Goal: Navigation & Orientation: Locate item on page

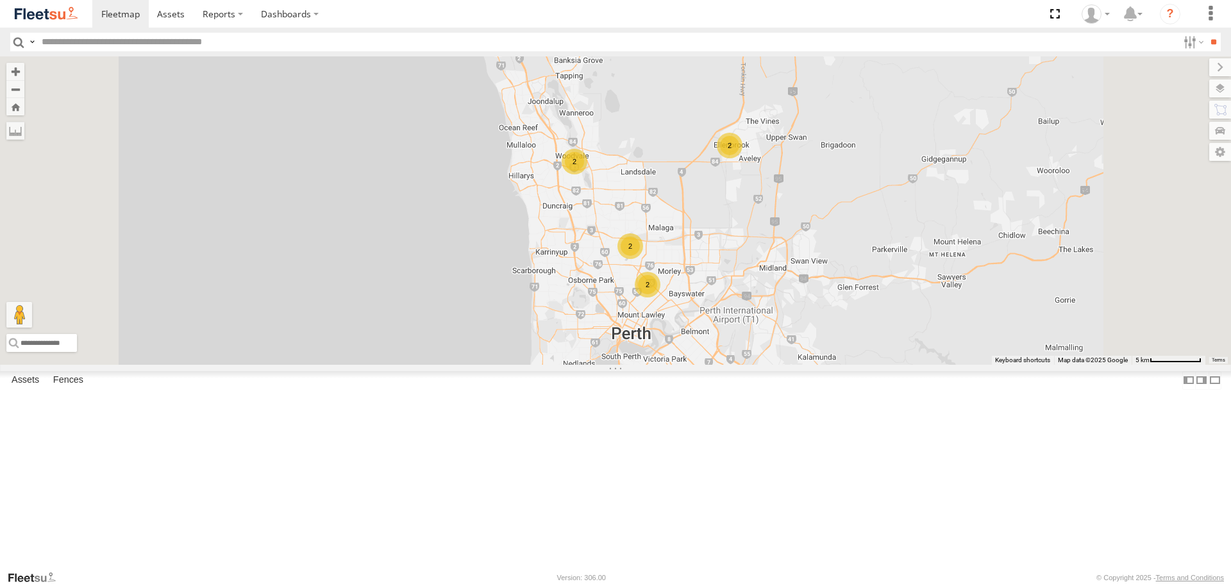
click at [0, 0] on span at bounding box center [0, 0] width 0 height 0
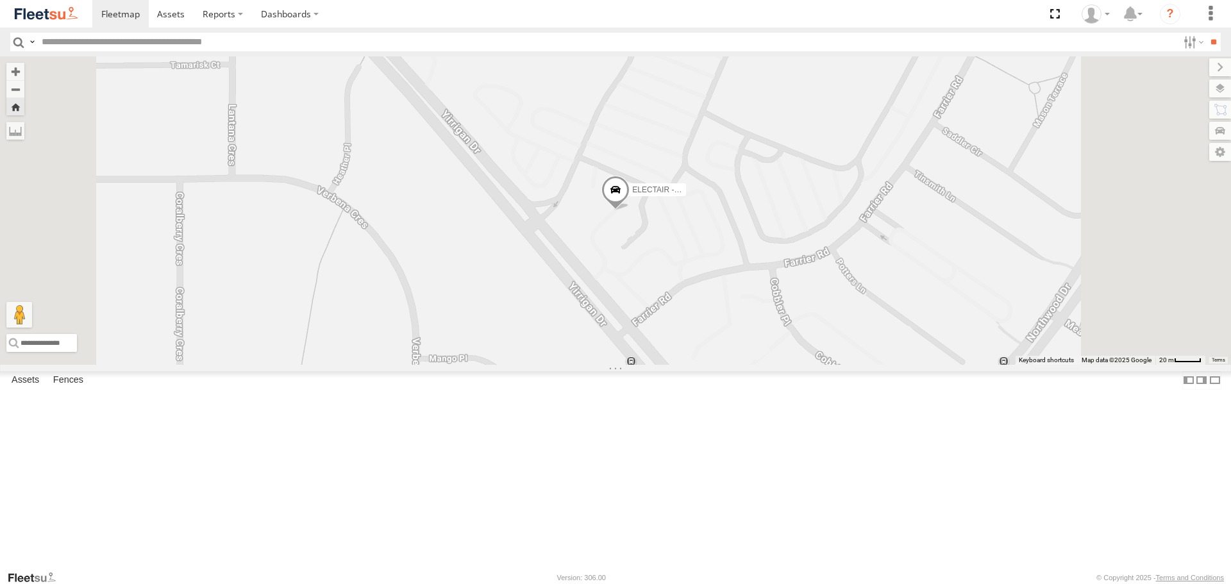
click at [629, 211] on span at bounding box center [615, 193] width 28 height 35
click at [824, 364] on div "ELECTAIR - Riaan ELECTAIR - Riaan -31.87272 , 115.86067 0 08:10:57 26/08/2025" at bounding box center [615, 210] width 1231 height 308
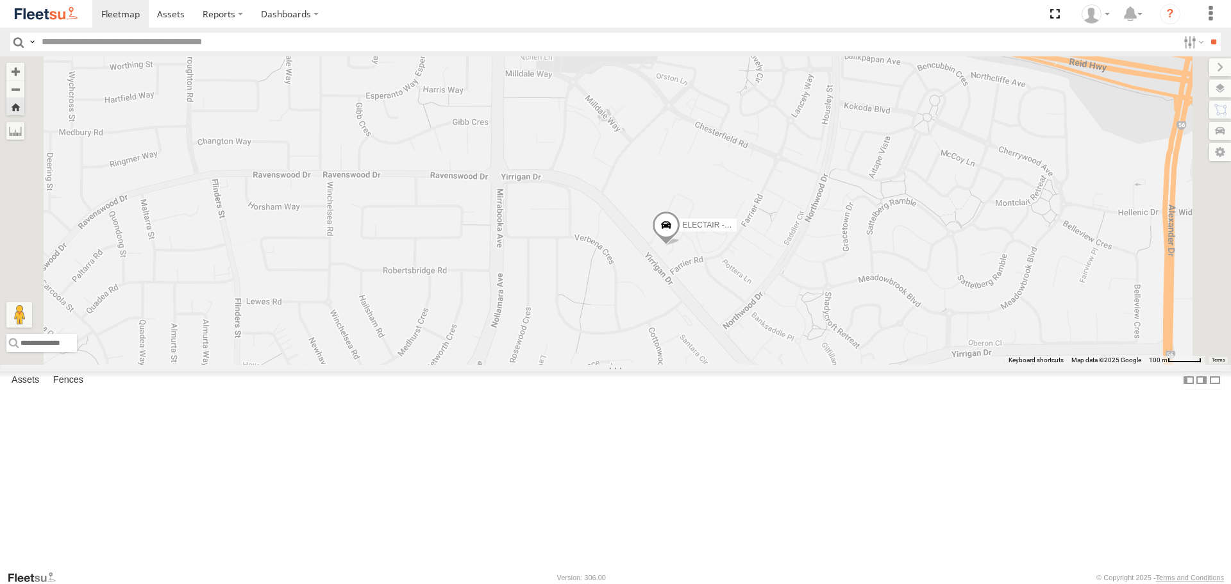
click at [0, 0] on span at bounding box center [0, 0] width 0 height 0
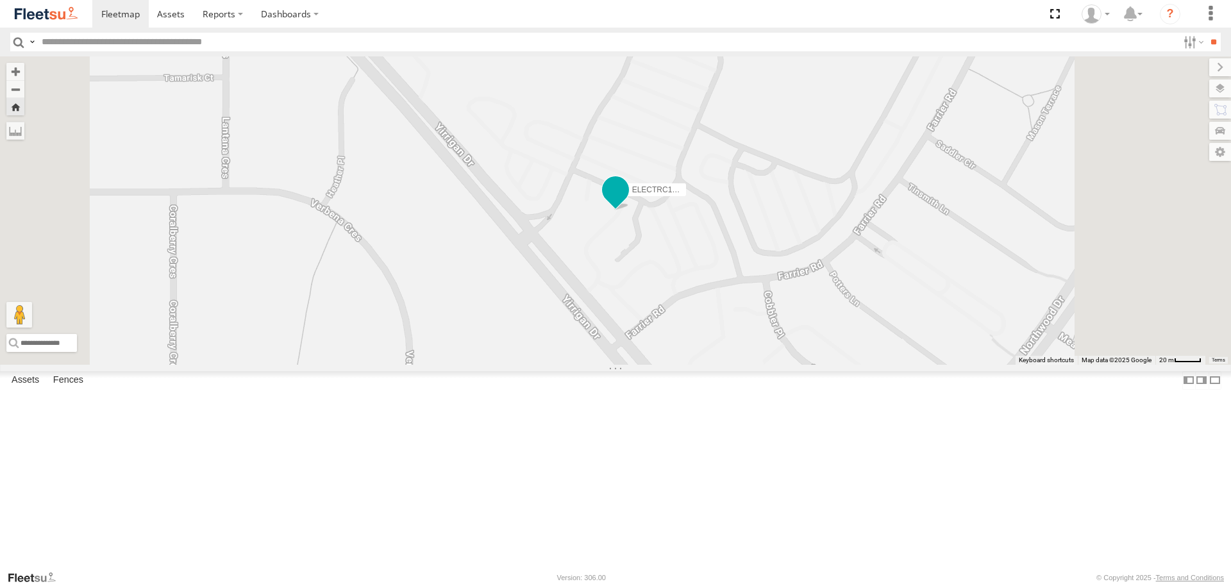
click at [627, 202] on span at bounding box center [615, 190] width 23 height 23
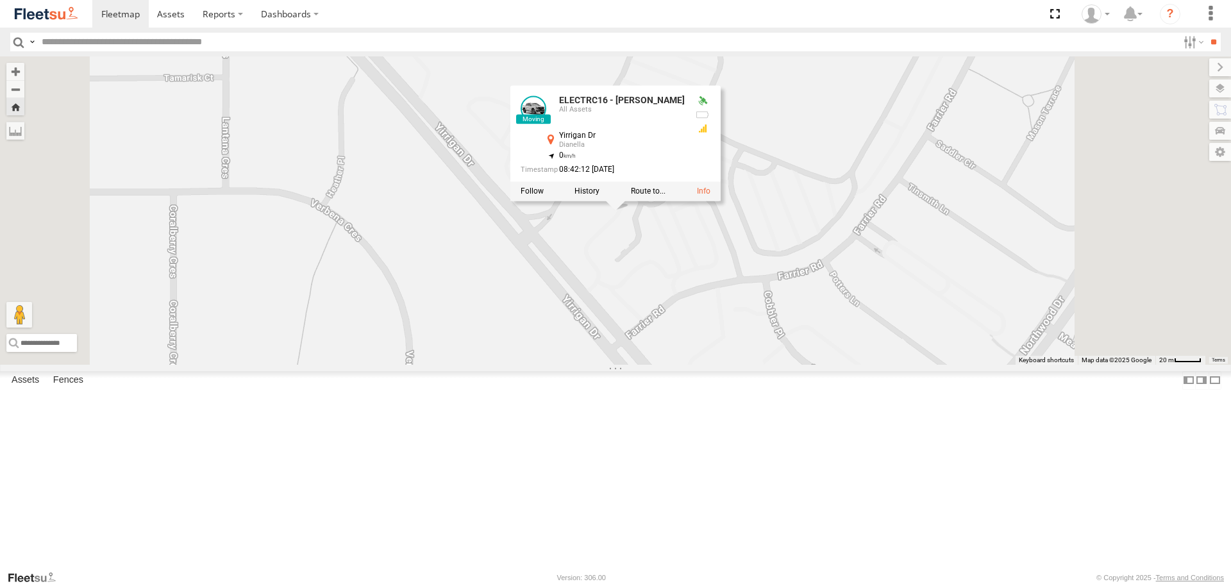
click at [755, 340] on div "ELECTRC16 - Johnny ELECTRC16 - Johnny All Assets Yirrigan Dr Dianella -31.87263…" at bounding box center [615, 210] width 1231 height 308
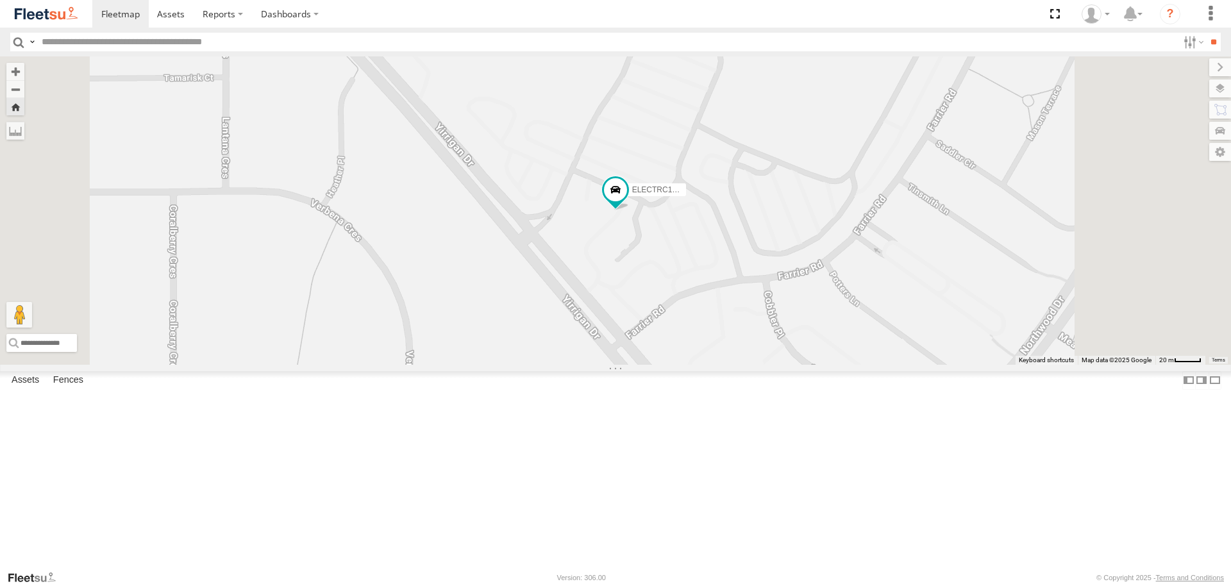
drag, startPoint x: 63, startPoint y: 19, endPoint x: 71, endPoint y: 4, distance: 16.9
click at [63, 19] on img at bounding box center [46, 13] width 67 height 17
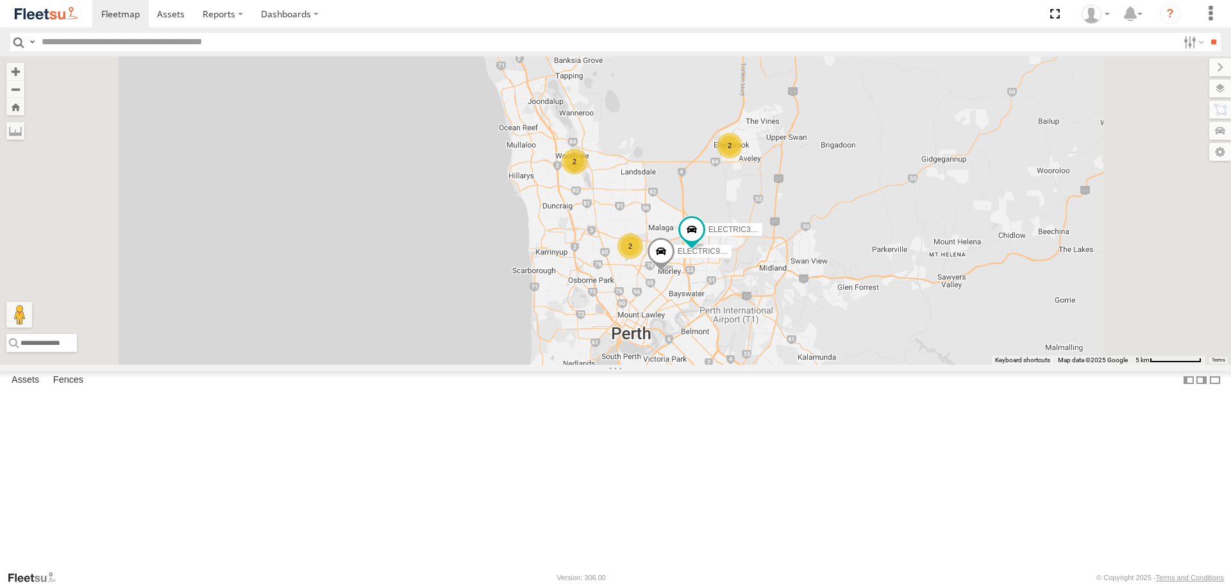
click at [0, 0] on span at bounding box center [0, 0] width 0 height 0
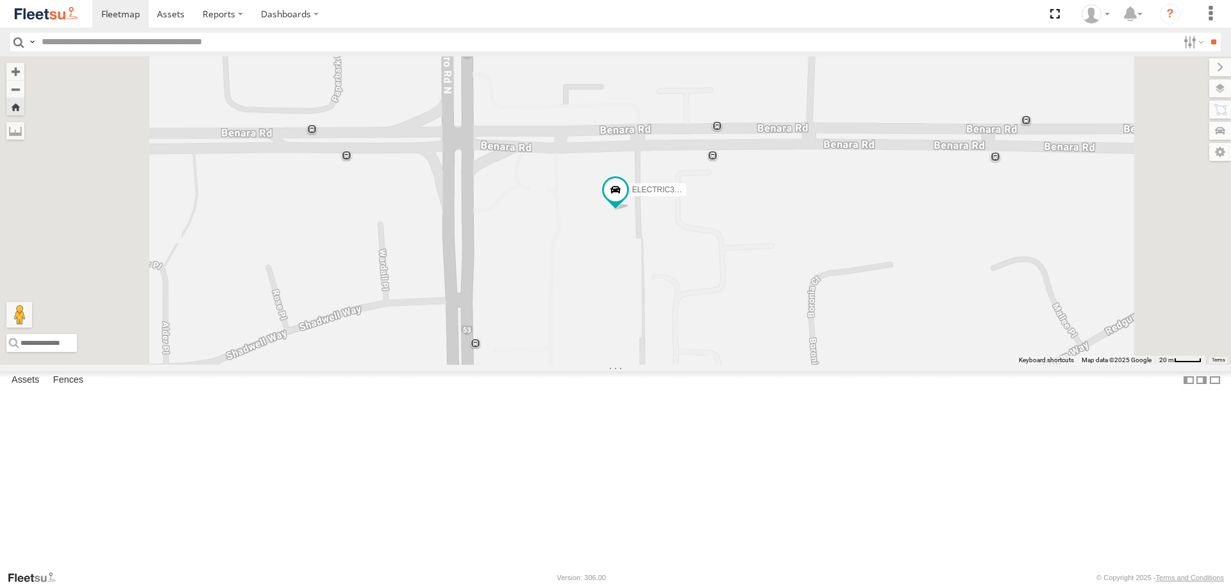
click at [809, 282] on div "ELECTRIC3 - [PERSON_NAME]" at bounding box center [615, 210] width 1231 height 308
click at [627, 202] on span at bounding box center [615, 190] width 23 height 23
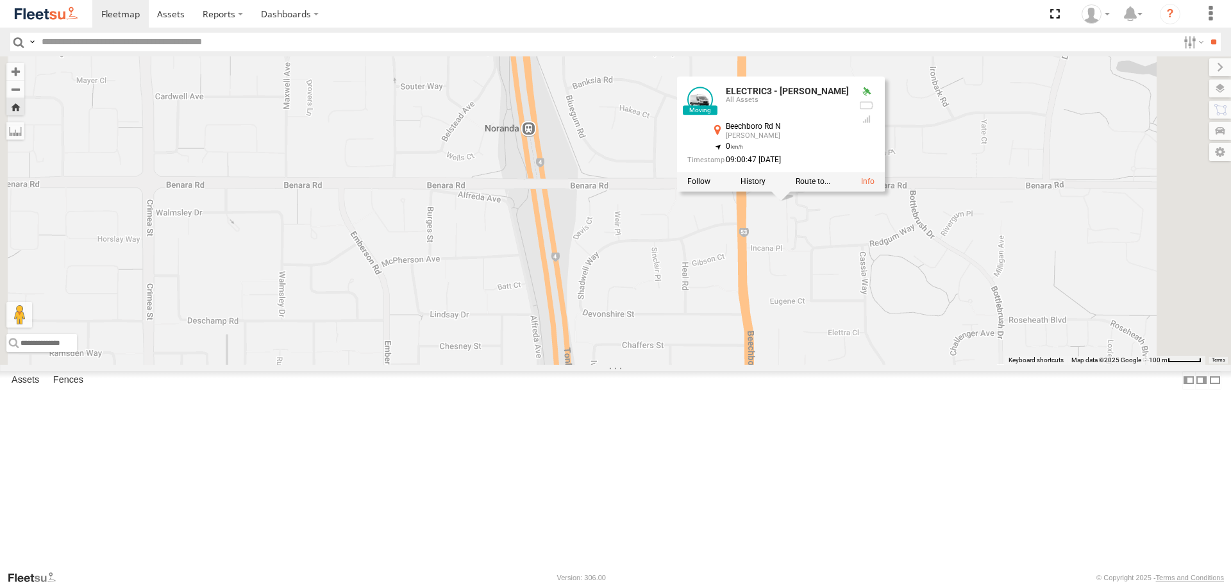
click at [939, 335] on div "ELECTRIC3 - [PERSON_NAME] ELECTRIC3 - [PERSON_NAME] All Assets Beechboro [PERSO…" at bounding box center [615, 210] width 1231 height 308
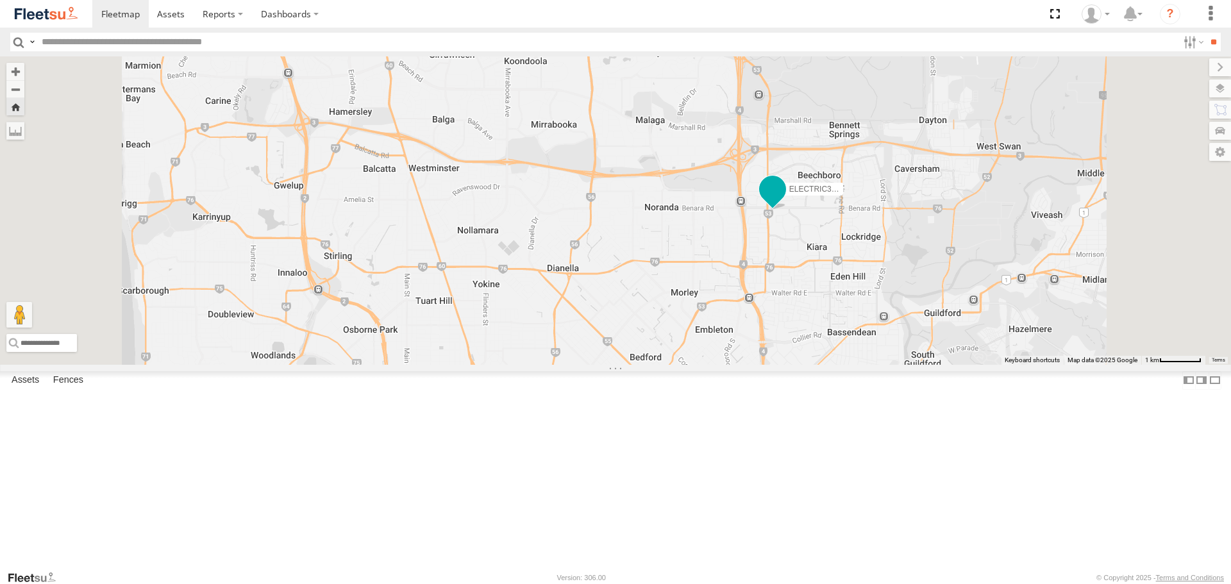
click at [784, 201] on span at bounding box center [772, 189] width 23 height 23
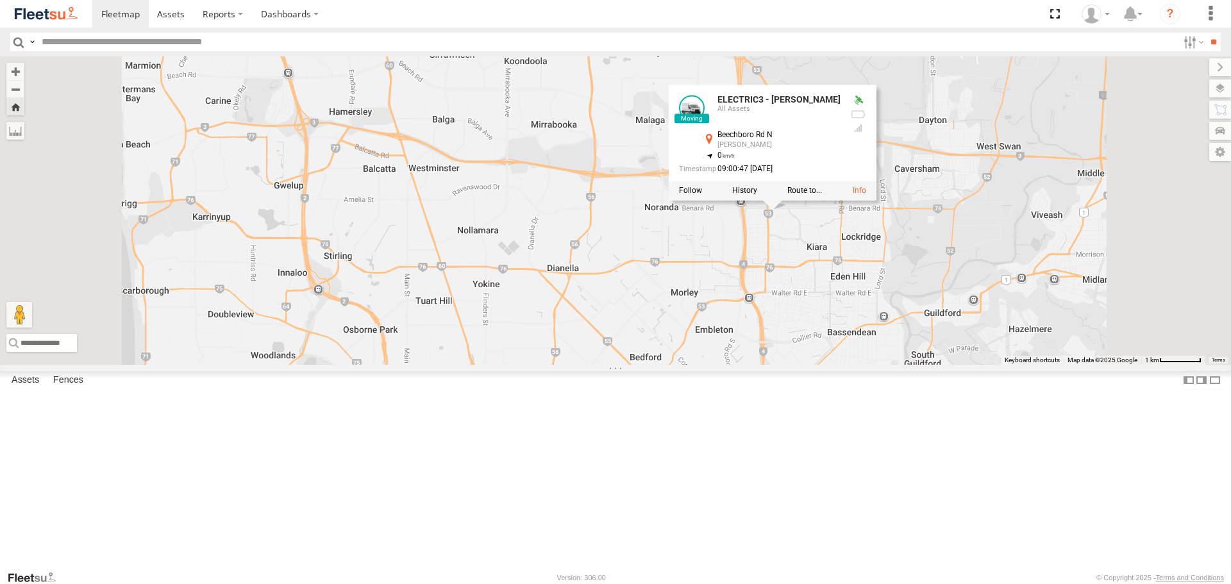
click at [945, 336] on div "ELECTRIC3 - [PERSON_NAME] ELECTRIC3 - [PERSON_NAME] All Assets Beechboro [PERSO…" at bounding box center [615, 210] width 1231 height 308
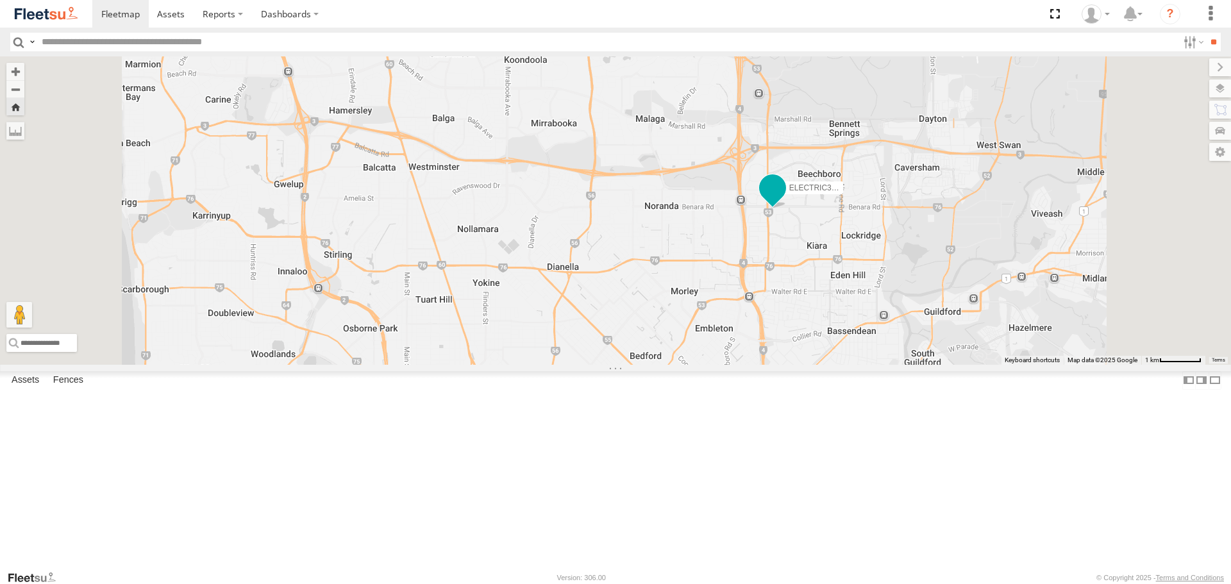
click at [784, 200] on span at bounding box center [772, 188] width 23 height 23
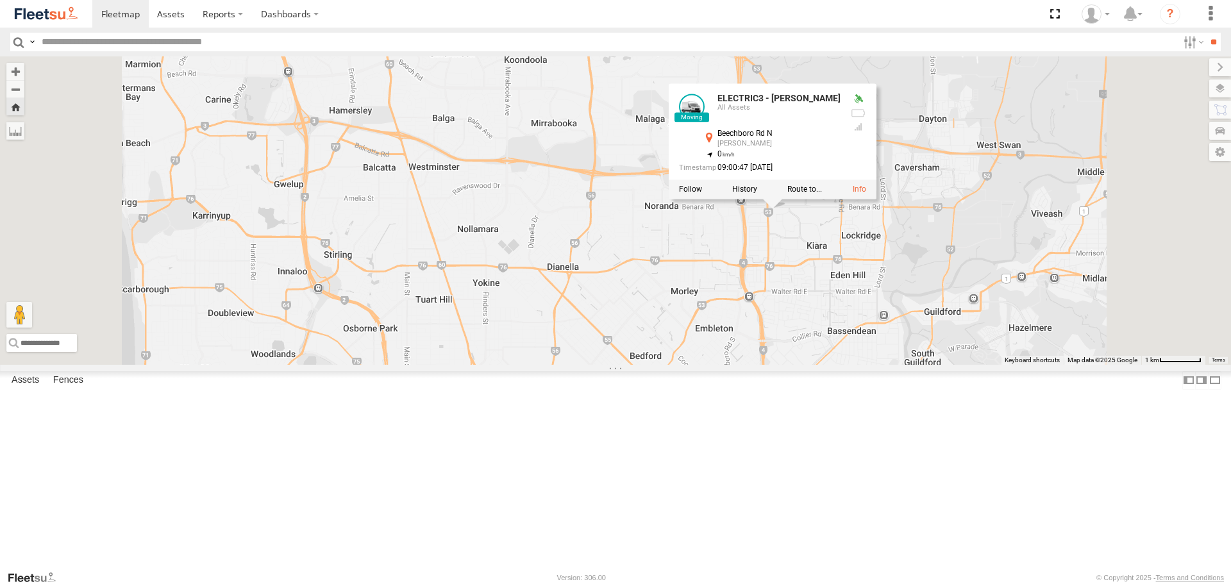
click at [947, 317] on div "ELECTRIC3 - [PERSON_NAME] ELECTRIC3 - [PERSON_NAME] All Assets Beechboro [PERSO…" at bounding box center [615, 210] width 1231 height 308
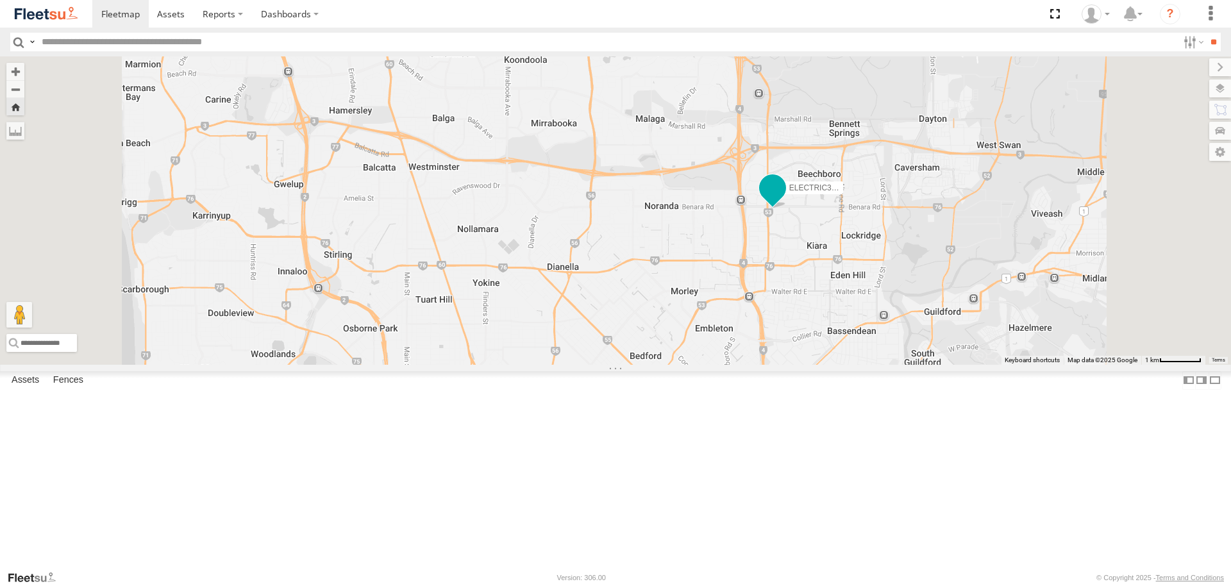
click at [784, 200] on span at bounding box center [772, 188] width 23 height 23
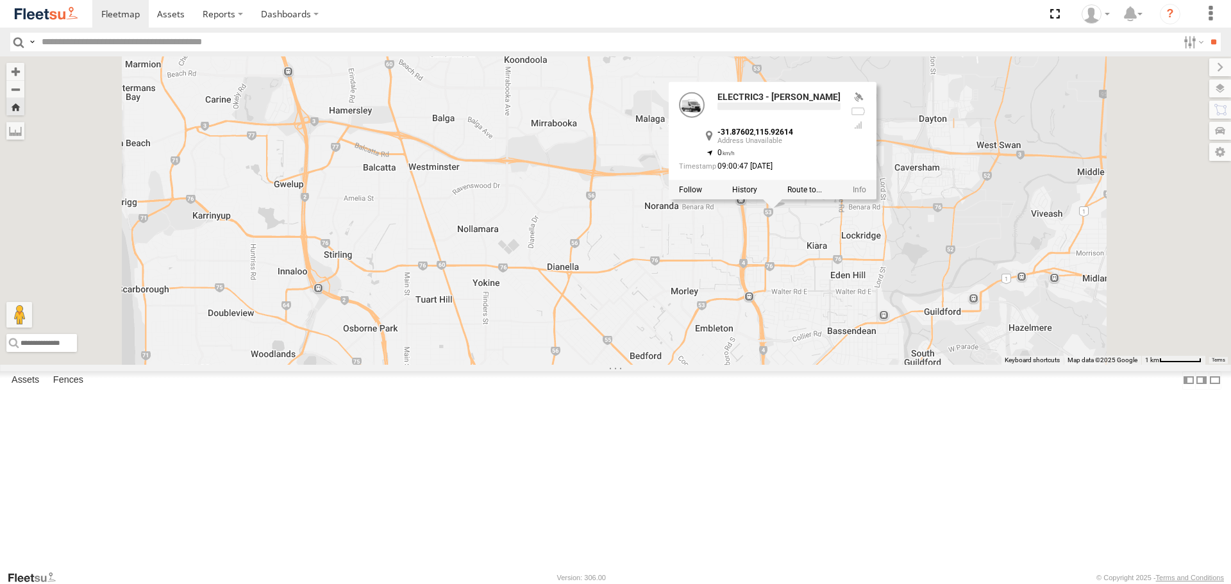
click at [974, 327] on div "ELECTRIC3 - [PERSON_NAME] ELECTRIC3 - [PERSON_NAME] -31.87602 , 115.92614 0 09:…" at bounding box center [615, 210] width 1231 height 308
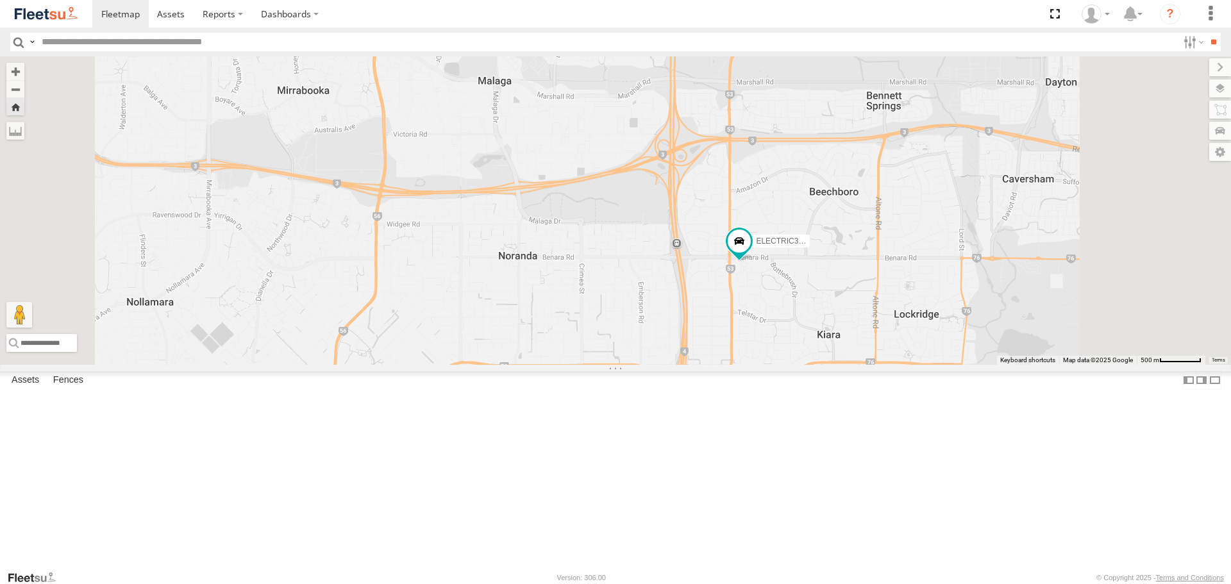
drag, startPoint x: 963, startPoint y: 298, endPoint x: 963, endPoint y: 315, distance: 17.3
click at [963, 315] on div "ELECTRIC3 - [PERSON_NAME]" at bounding box center [615, 210] width 1231 height 308
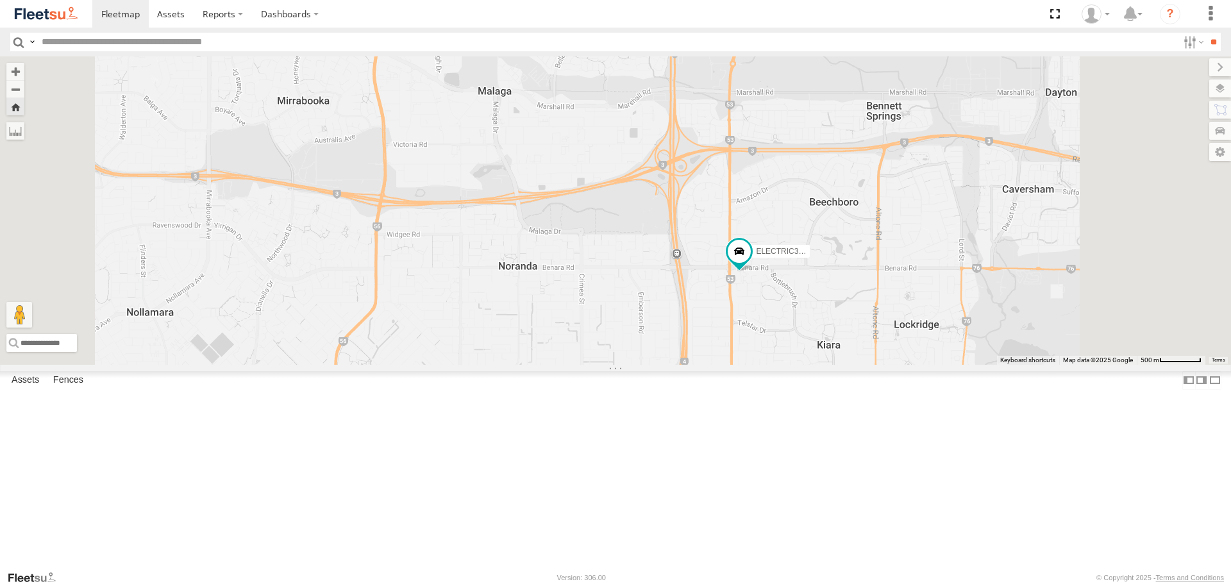
click at [963, 315] on div "ELECTRIC3 - [PERSON_NAME]" at bounding box center [615, 210] width 1231 height 308
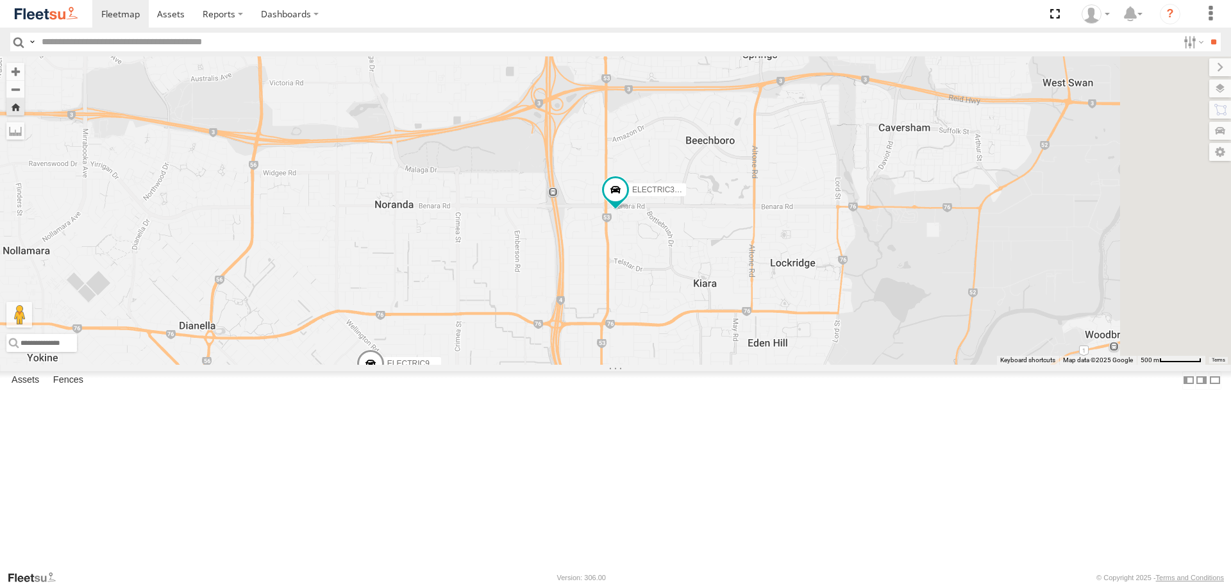
click at [17, 17] on img at bounding box center [46, 13] width 67 height 17
